Goal: Task Accomplishment & Management: Use online tool/utility

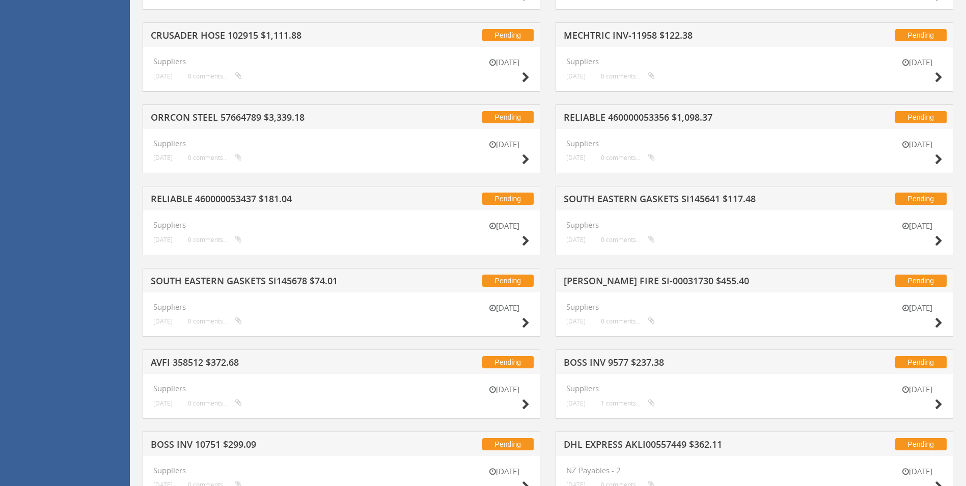
scroll to position [594, 0]
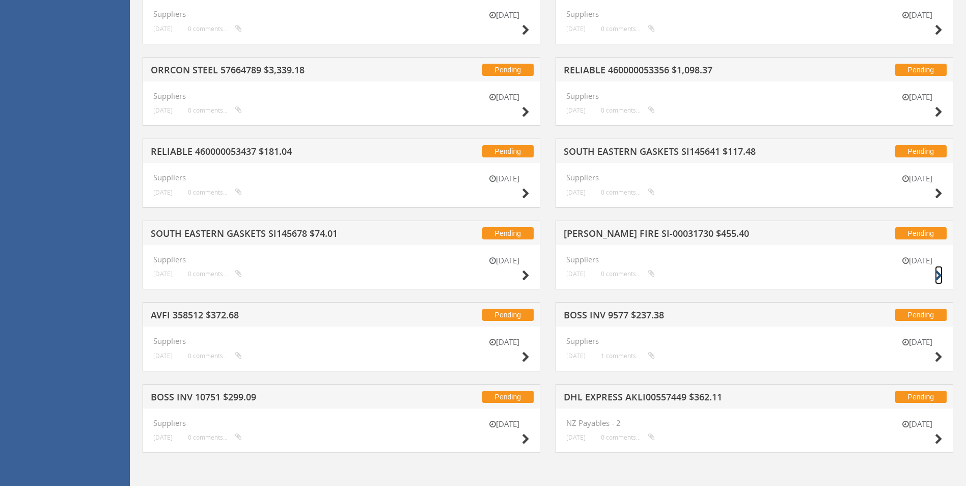
click at [651, 275] on icon at bounding box center [939, 275] width 8 height 11
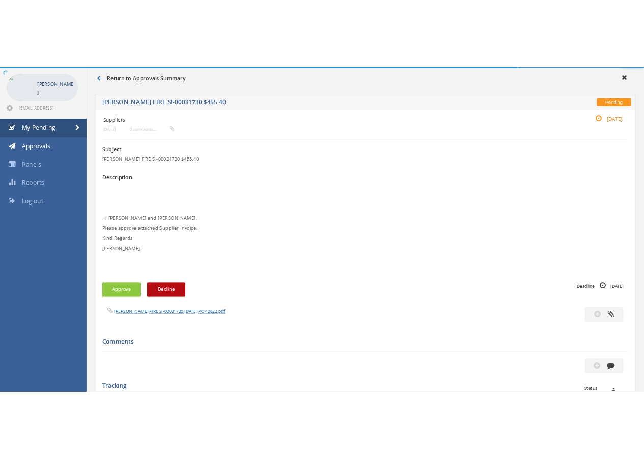
scroll to position [271, 0]
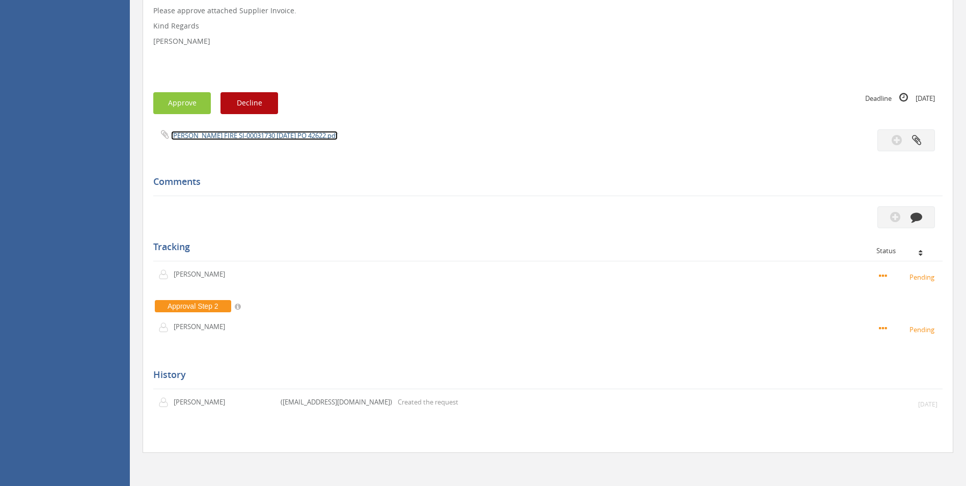
click at [254, 136] on link "[PERSON_NAME] FIRE SI-00031730 [DATE] PO 42622.pdf" at bounding box center [254, 135] width 167 height 9
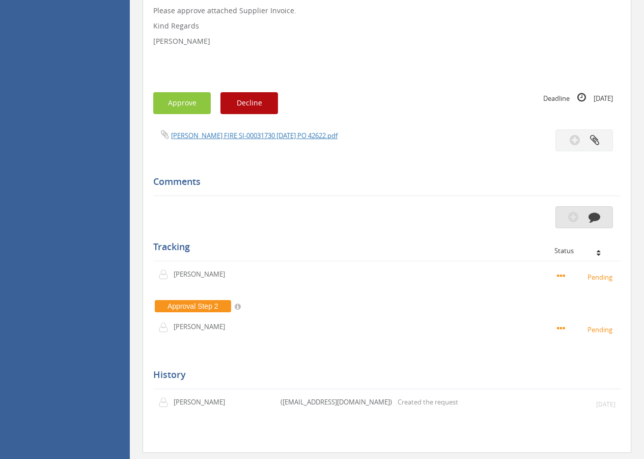
click at [599, 216] on icon "button" at bounding box center [595, 217] width 12 height 12
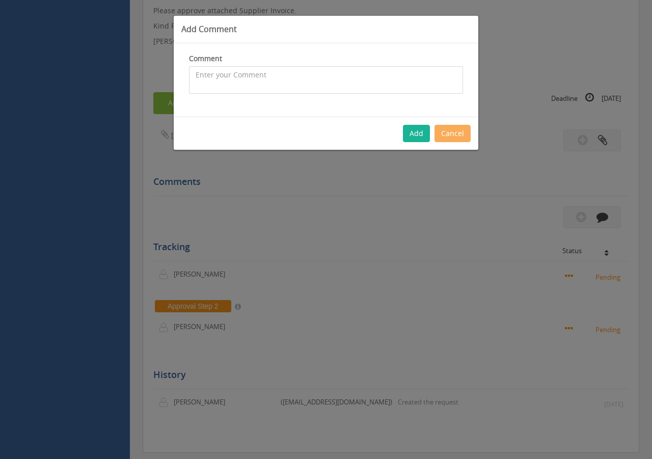
click at [312, 80] on textarea at bounding box center [326, 79] width 274 height 27
click at [344, 76] on textarea "Customer Order - 1078512 CP $" at bounding box center [326, 79] width 274 height 27
type textarea "Customer Order - 1078512 CP $320 SP $448 - Inwards freight covered with inwards…"
click at [409, 134] on button "Add" at bounding box center [416, 133] width 27 height 17
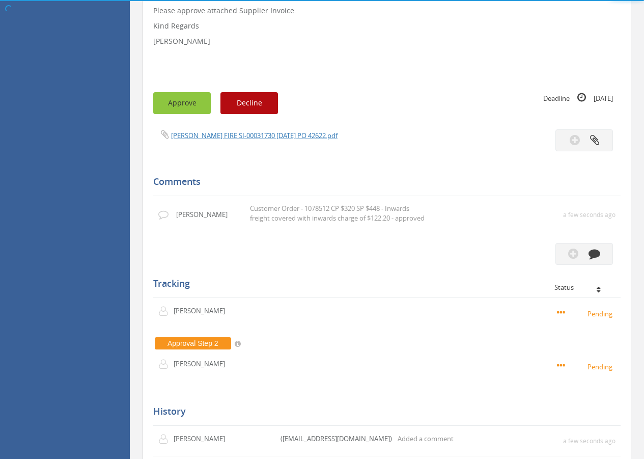
click at [179, 107] on button "Approve" at bounding box center [182, 103] width 58 height 22
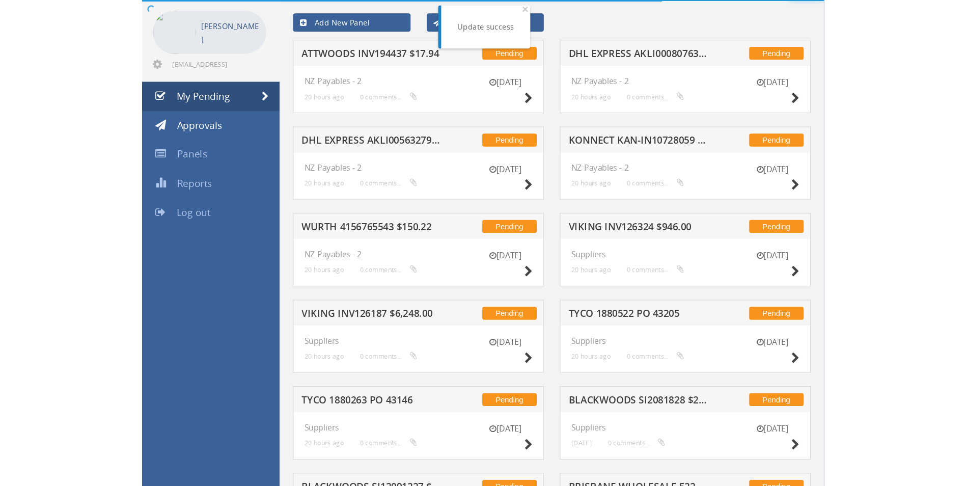
scroll to position [271, 0]
